Goal: Information Seeking & Learning: Learn about a topic

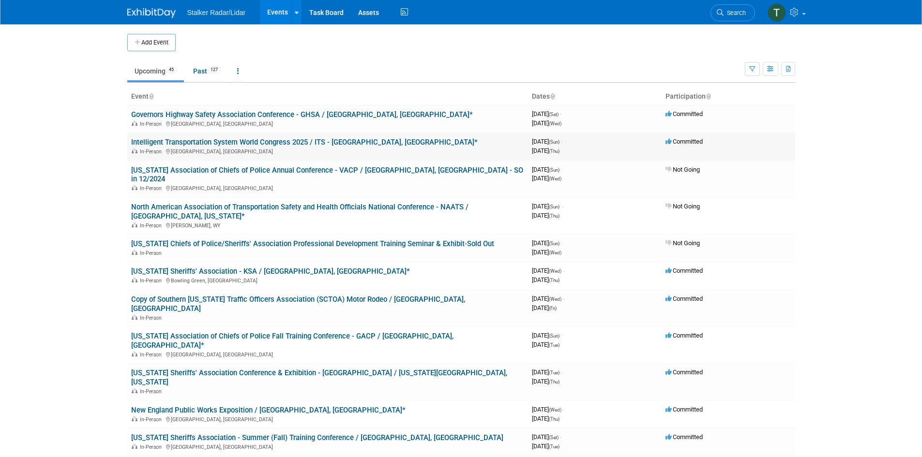
click at [189, 141] on link "Intelligent Transportation System World Congress 2025 / ITS - [GEOGRAPHIC_DATA]…" at bounding box center [304, 142] width 346 height 9
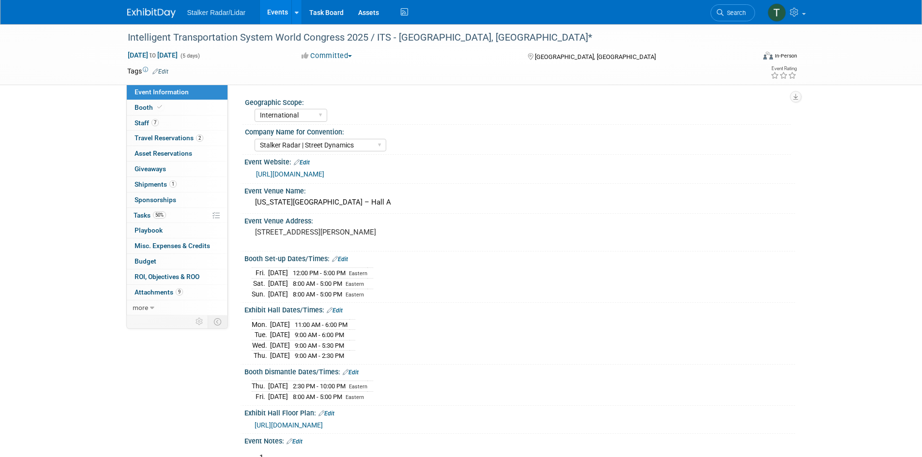
select select "International"
select select "Stalker Radar | Street Dynamics"
click at [155, 176] on link "0 Giveaways 0" at bounding box center [177, 169] width 101 height 15
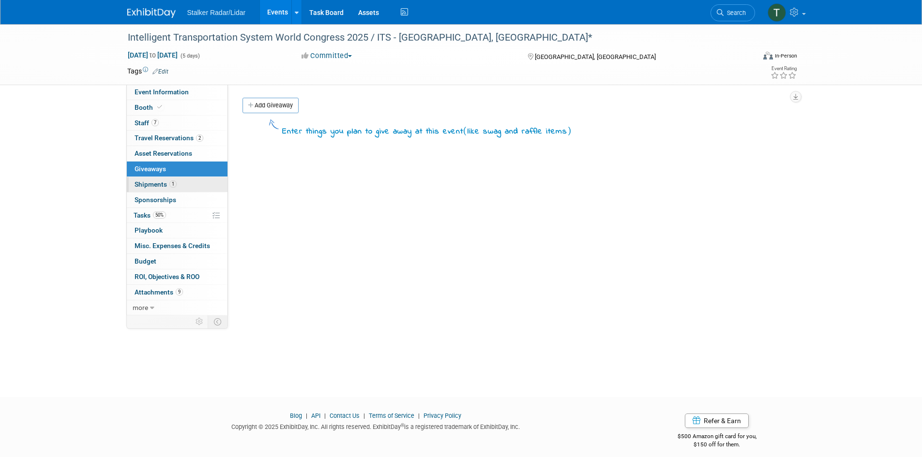
click at [162, 185] on span "Shipments 1" at bounding box center [156, 184] width 42 height 8
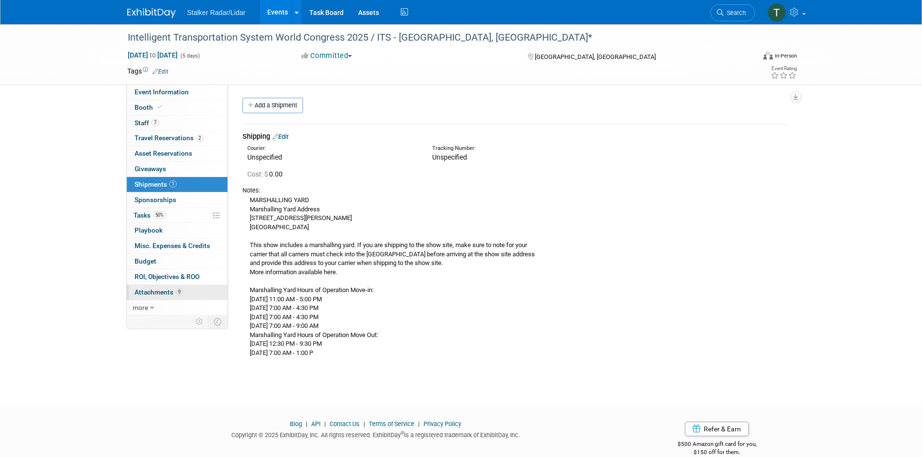
click at [161, 293] on span "Attachments 9" at bounding box center [159, 292] width 48 height 8
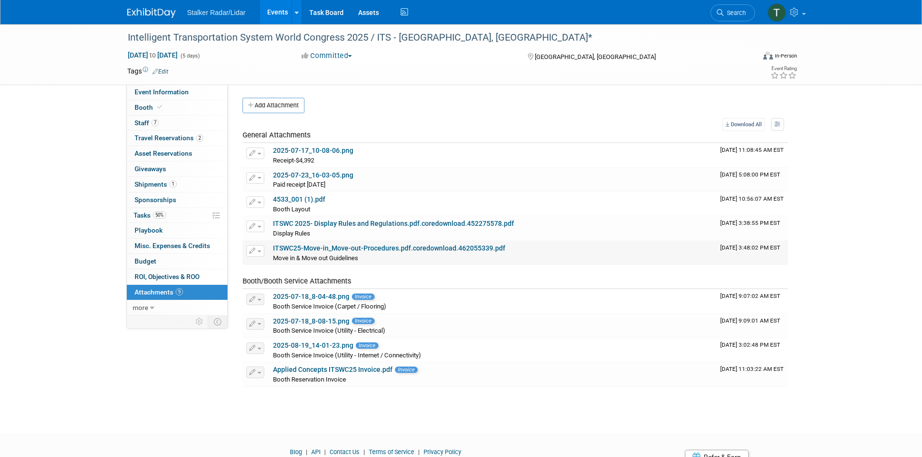
click at [397, 251] on link "ITSWC25-Move-in_Move-out-Procedures.pdf.coredownload.462055339.pdf" at bounding box center [389, 248] width 232 height 8
